Goal: Transaction & Acquisition: Purchase product/service

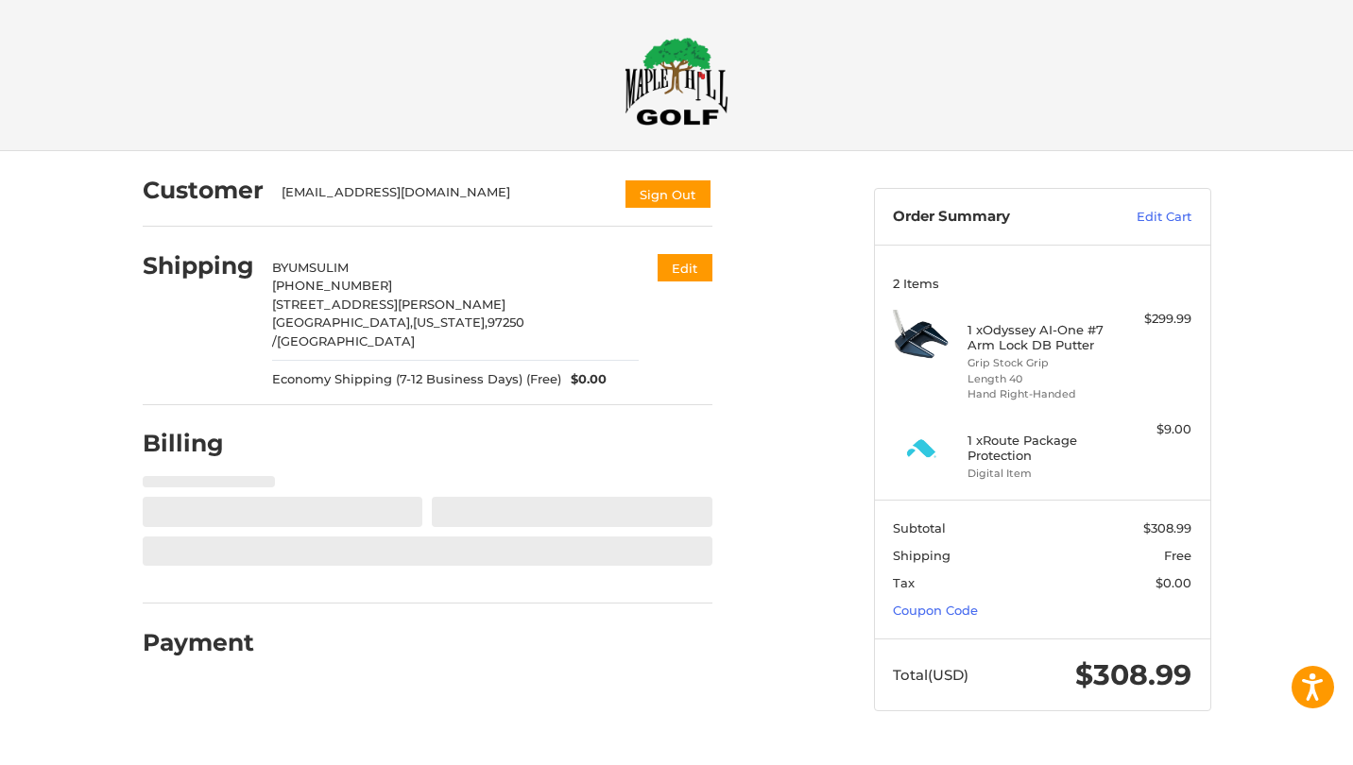
select select "**"
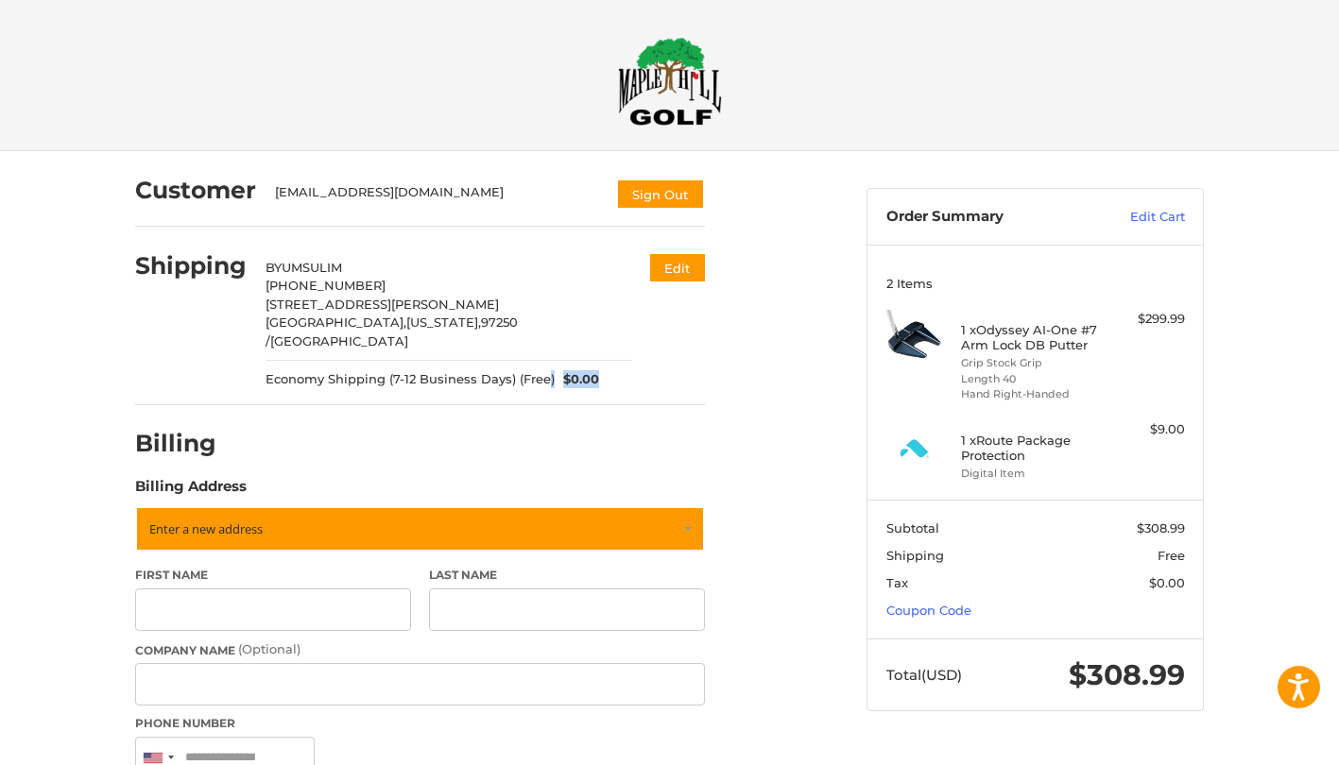
drag, startPoint x: 627, startPoint y: 356, endPoint x: 546, endPoint y: 359, distance: 81.3
click at [546, 370] on div "Economy Shipping (7-12 Business Days) (Free) $0.00" at bounding box center [448, 379] width 367 height 19
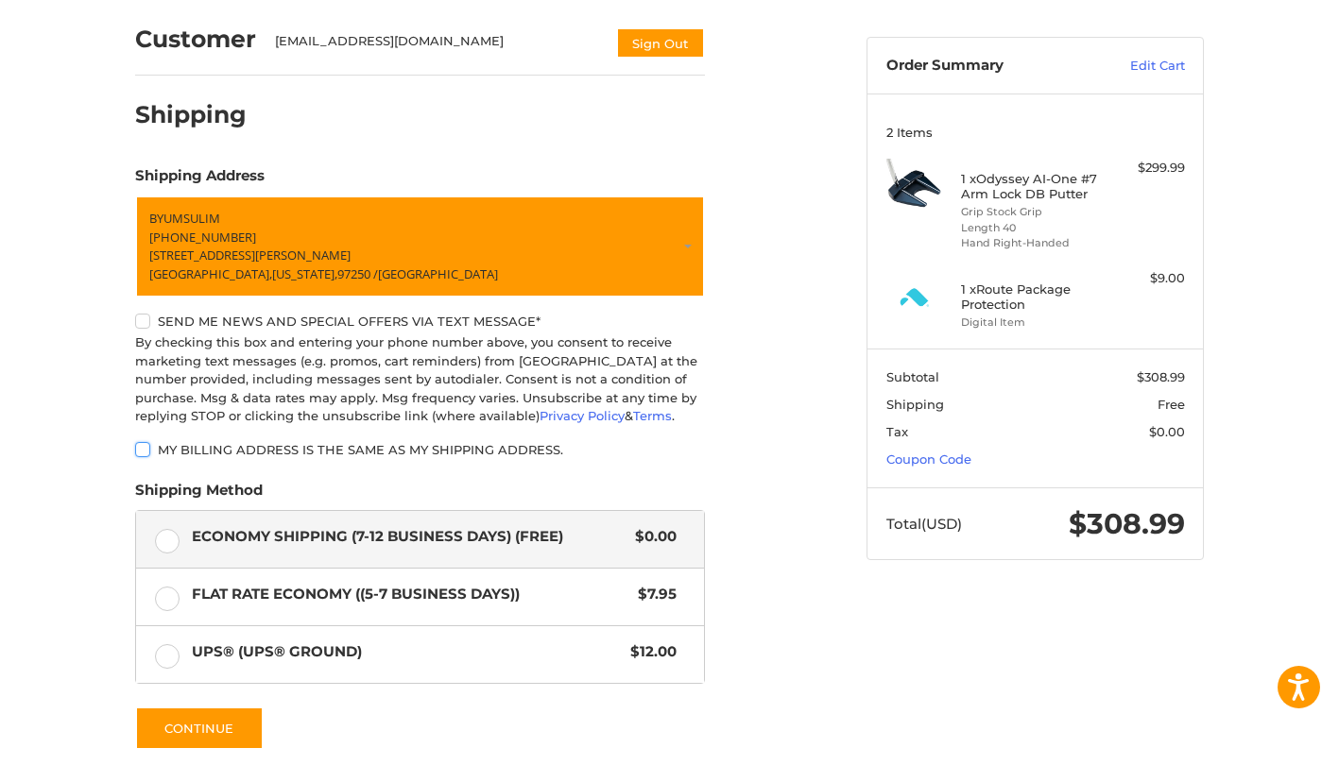
scroll to position [154, 0]
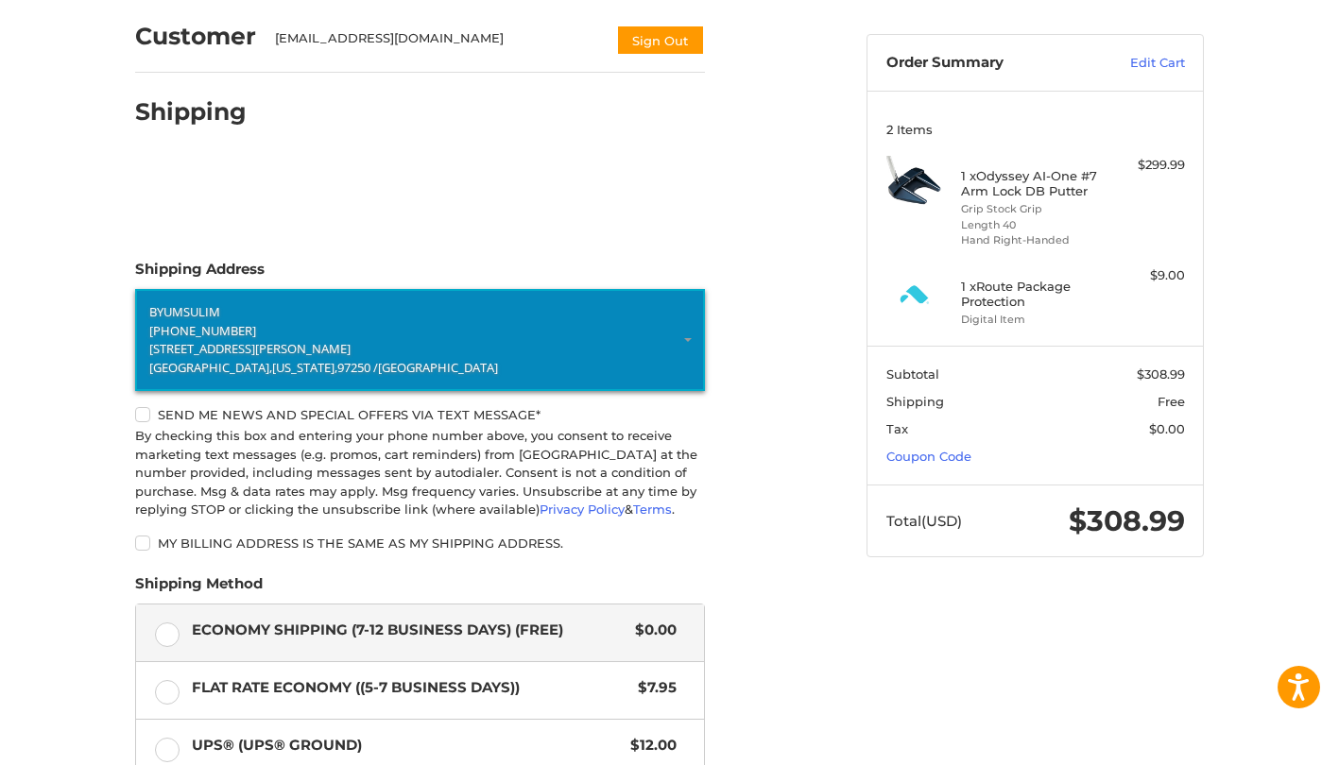
click at [229, 346] on span "[STREET_ADDRESS][PERSON_NAME]" at bounding box center [249, 348] width 201 height 17
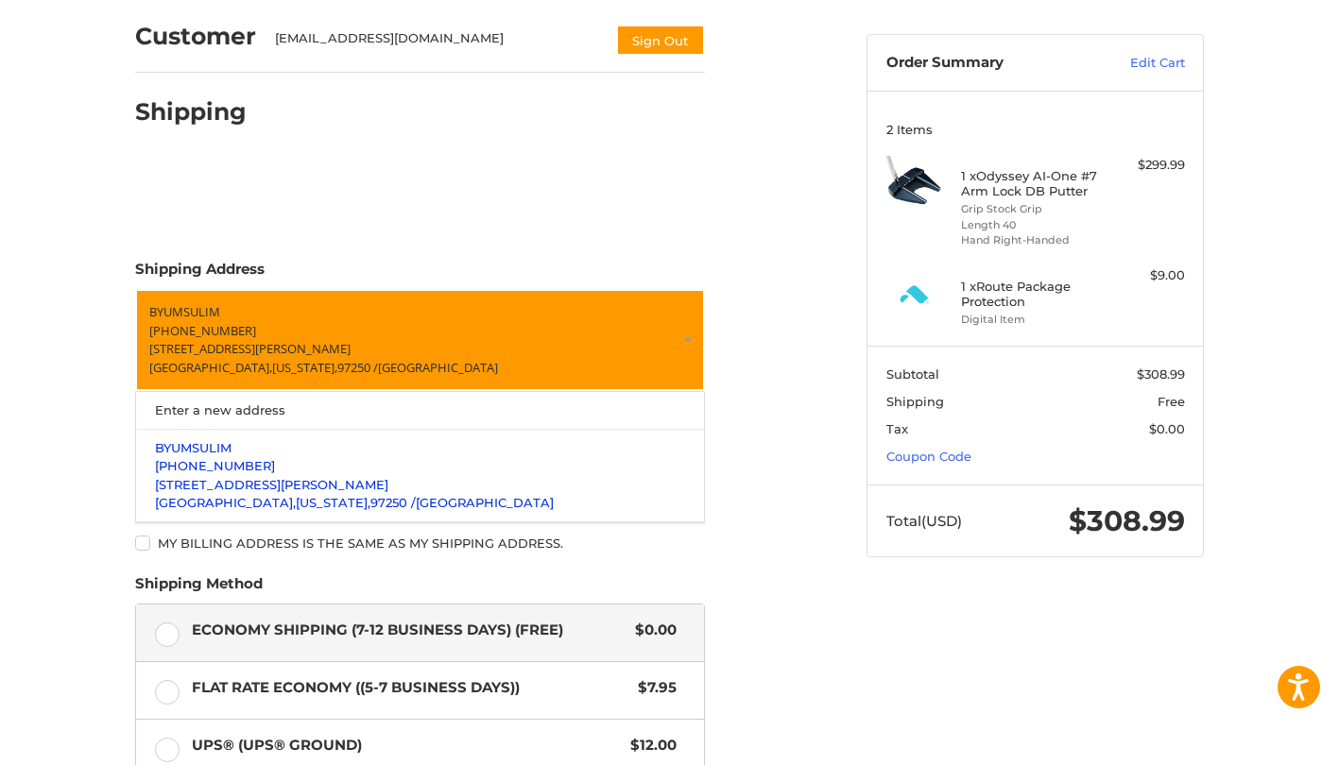
click at [251, 493] on p "[STREET_ADDRESS][PERSON_NAME]" at bounding box center [420, 485] width 531 height 19
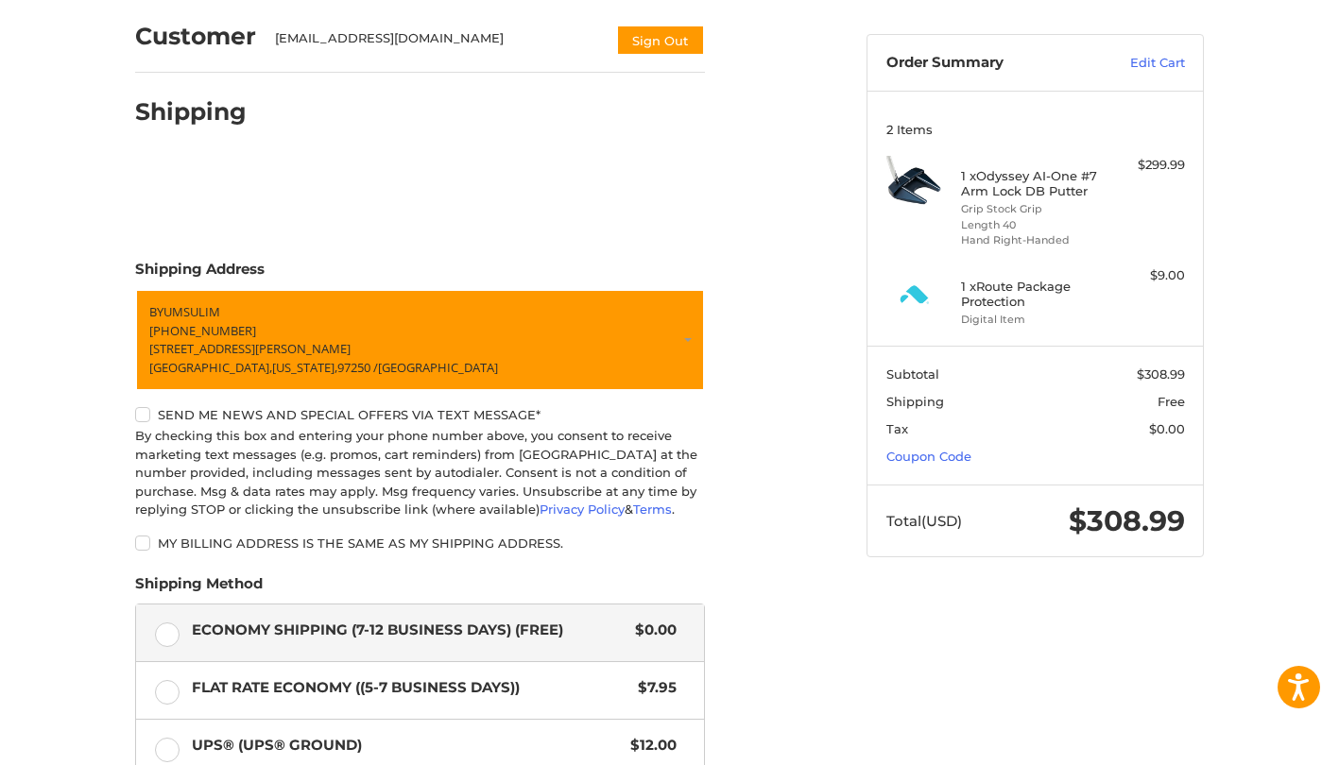
click at [787, 248] on div "Customer newbslim@gmail.com Sign Out Shipping Shipping Address BYUMSU LIM 650-6…" at bounding box center [486, 504] width 731 height 1014
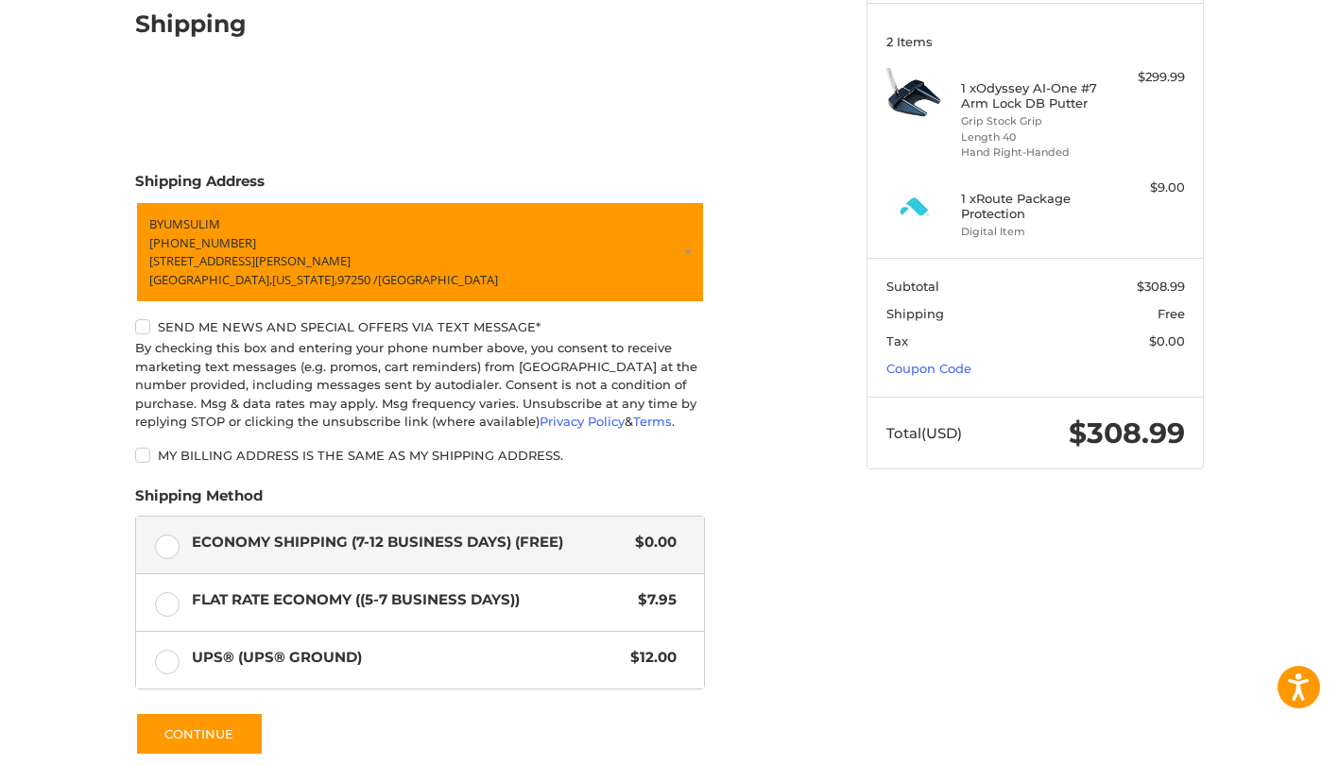
scroll to position [277, 0]
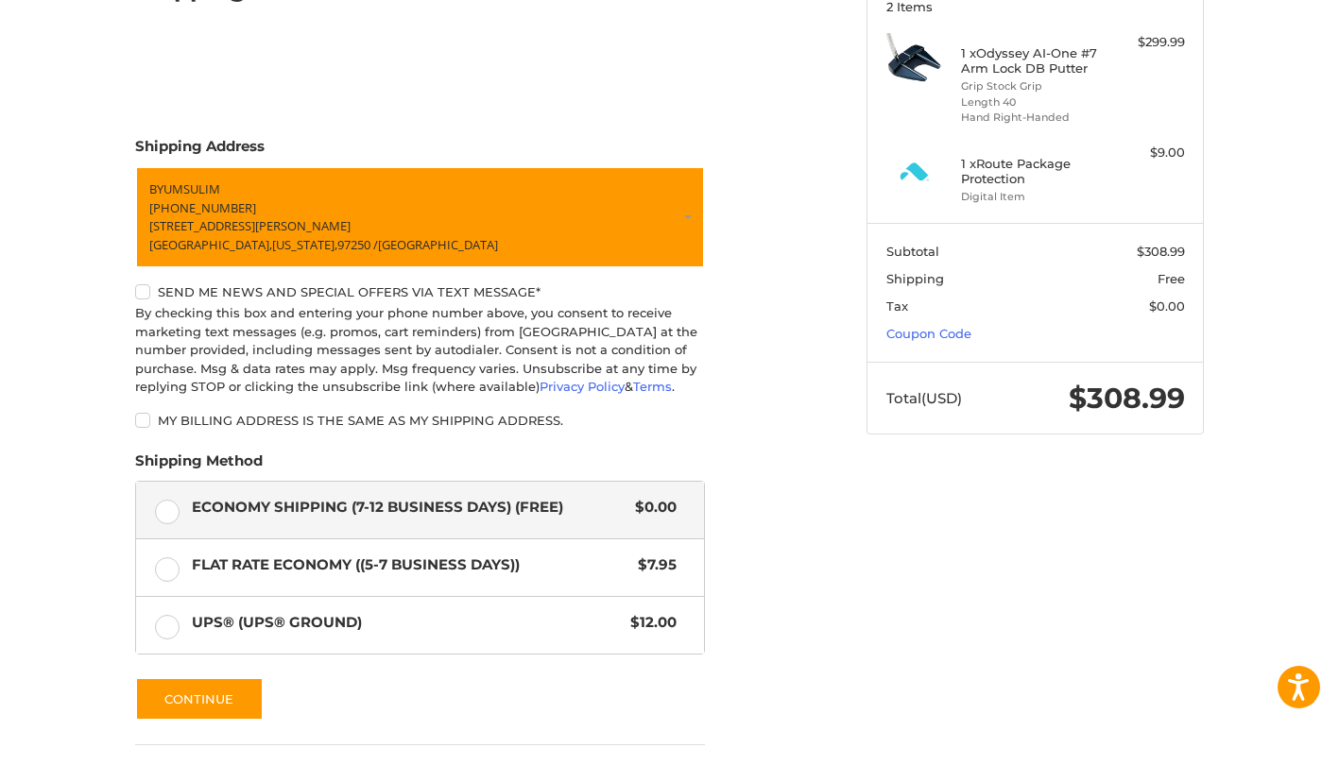
click at [300, 291] on label "Send me news and special offers via text message*" at bounding box center [420, 291] width 570 height 15
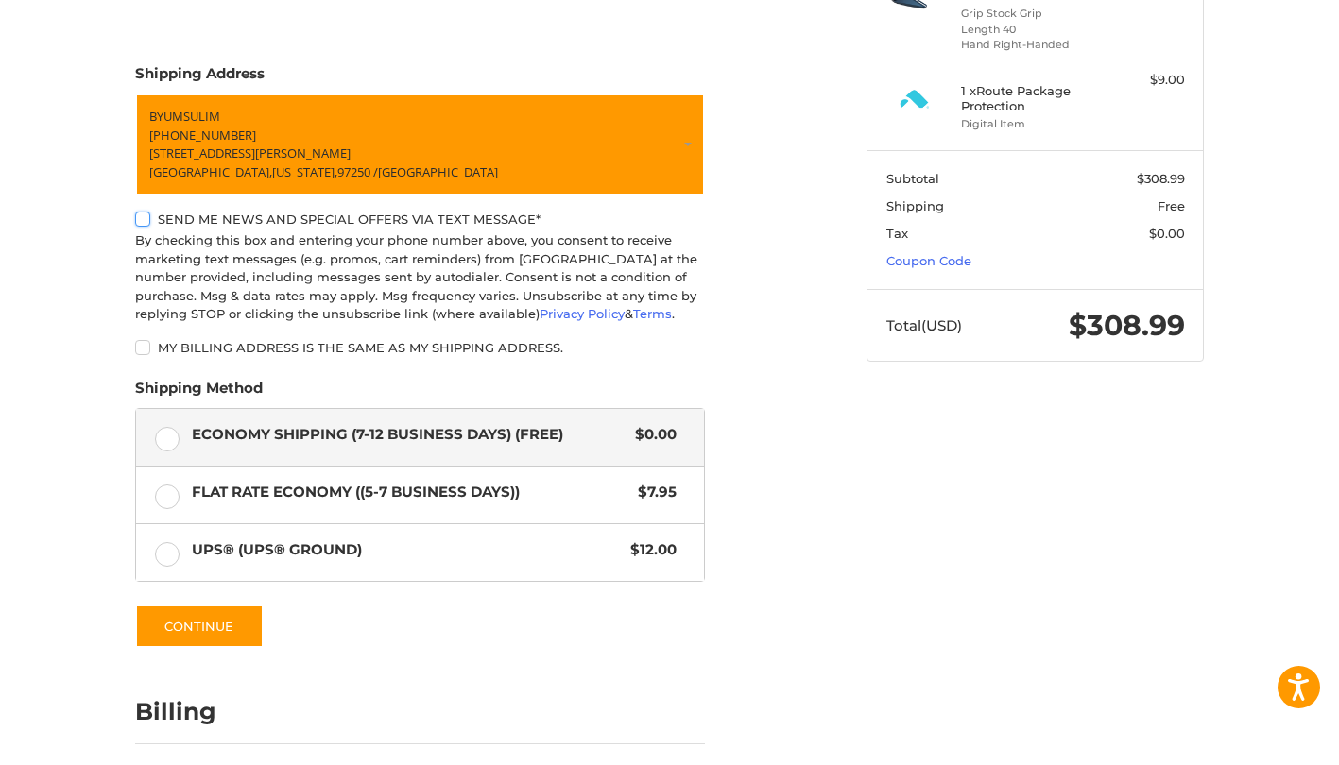
scroll to position [378, 0]
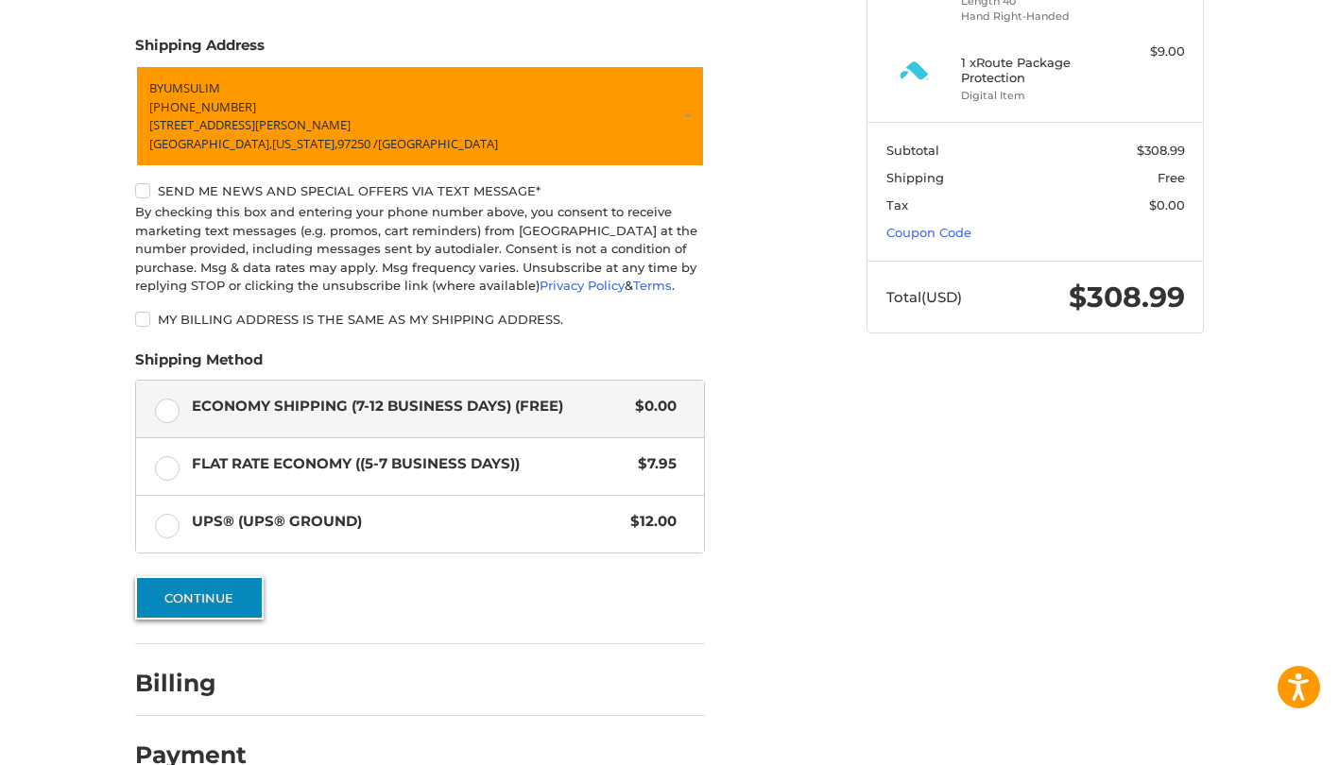
click at [215, 596] on button "Continue" at bounding box center [199, 597] width 128 height 43
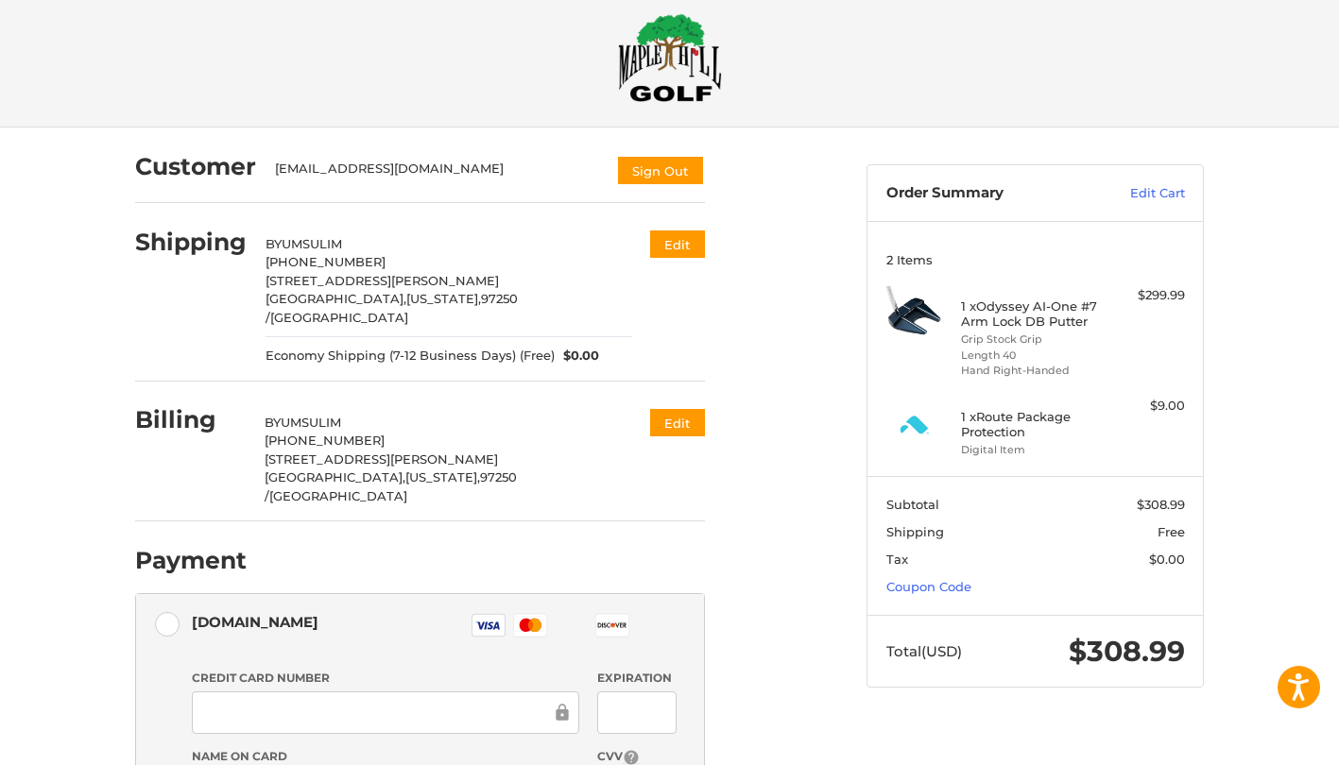
scroll to position [22, 0]
